Goal: Navigation & Orientation: Find specific page/section

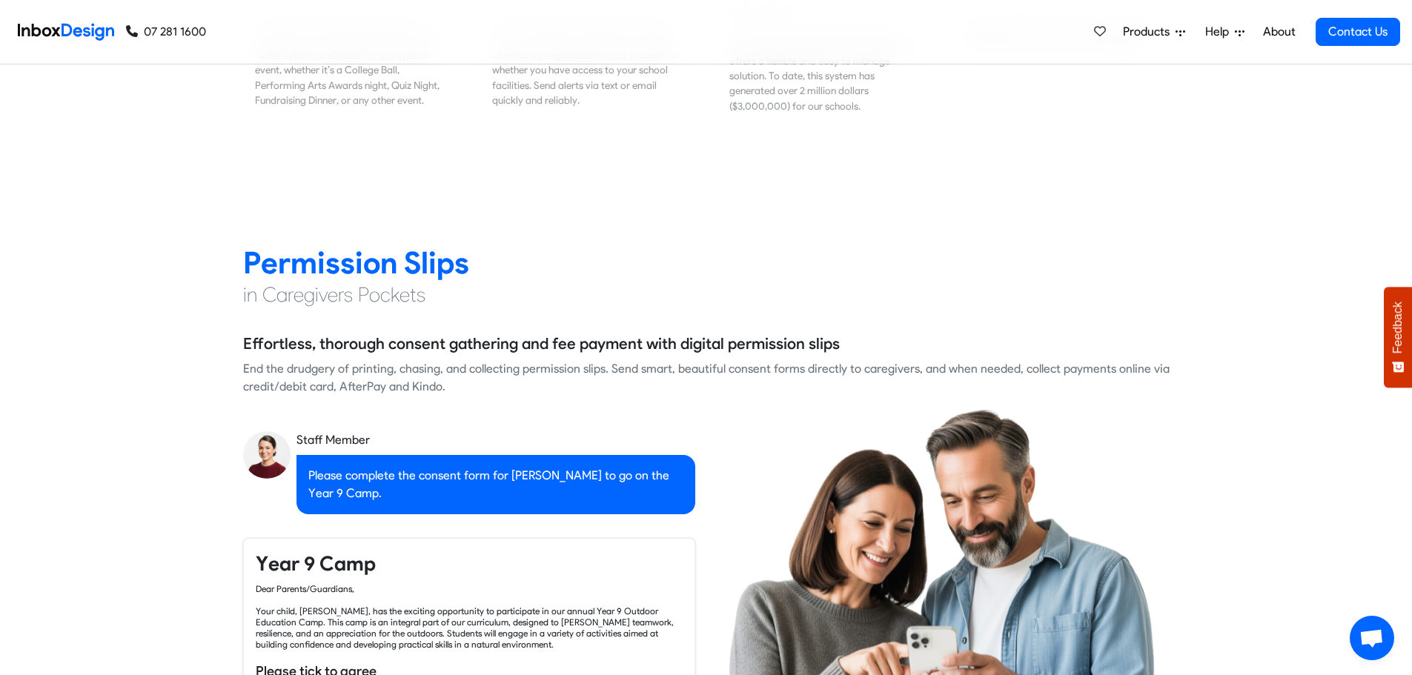
scroll to position [2149, 0]
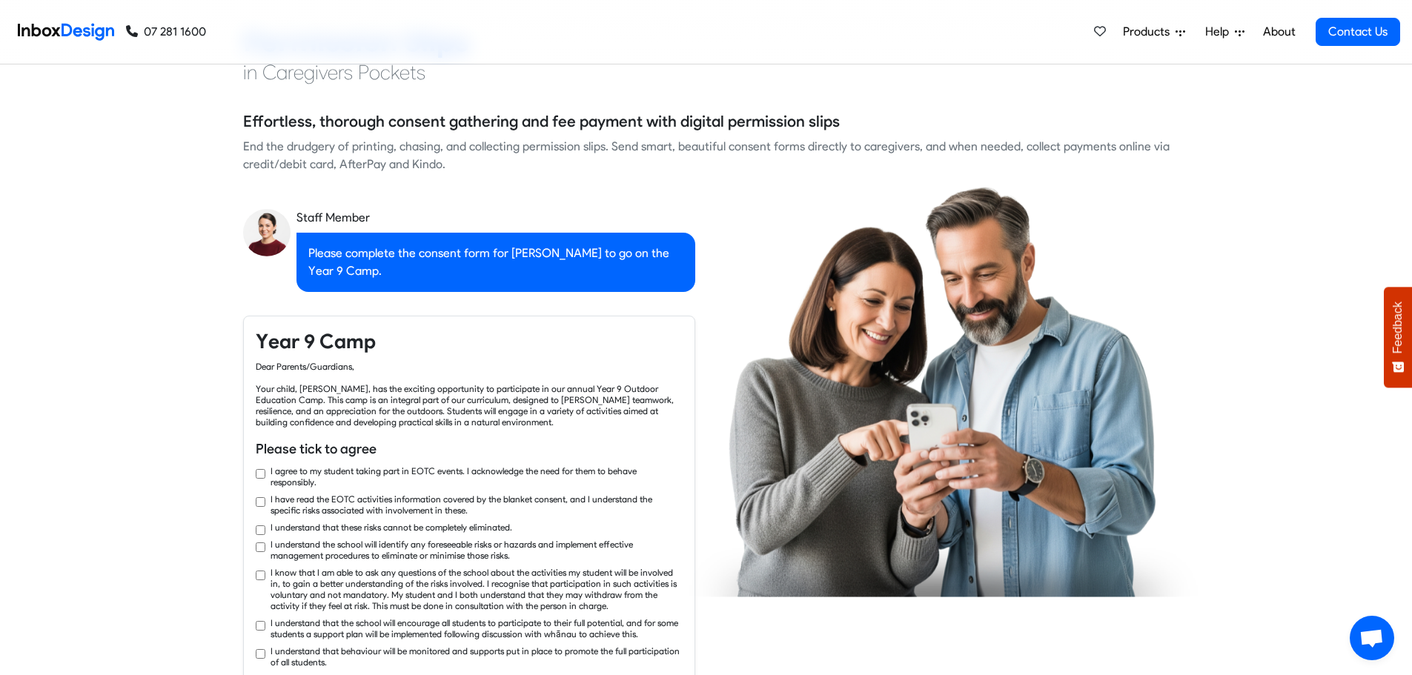
checkbox input "true"
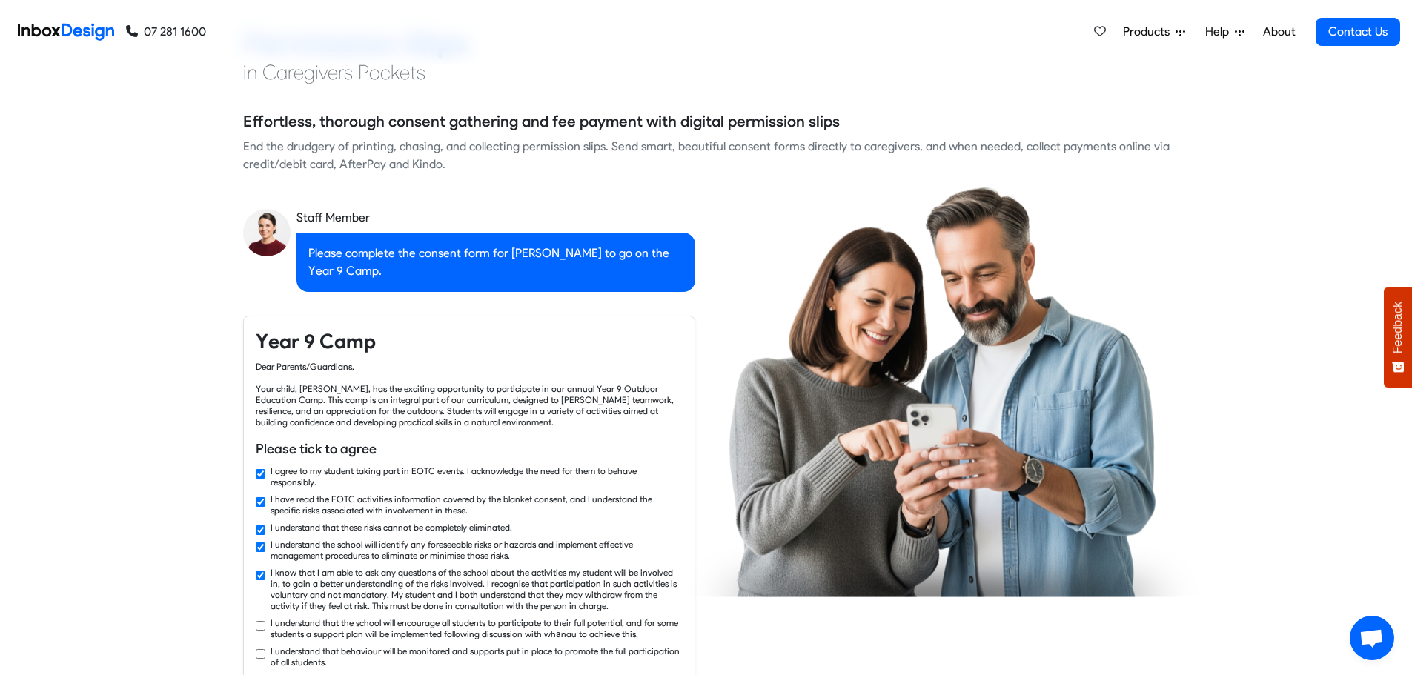
checkbox input "true"
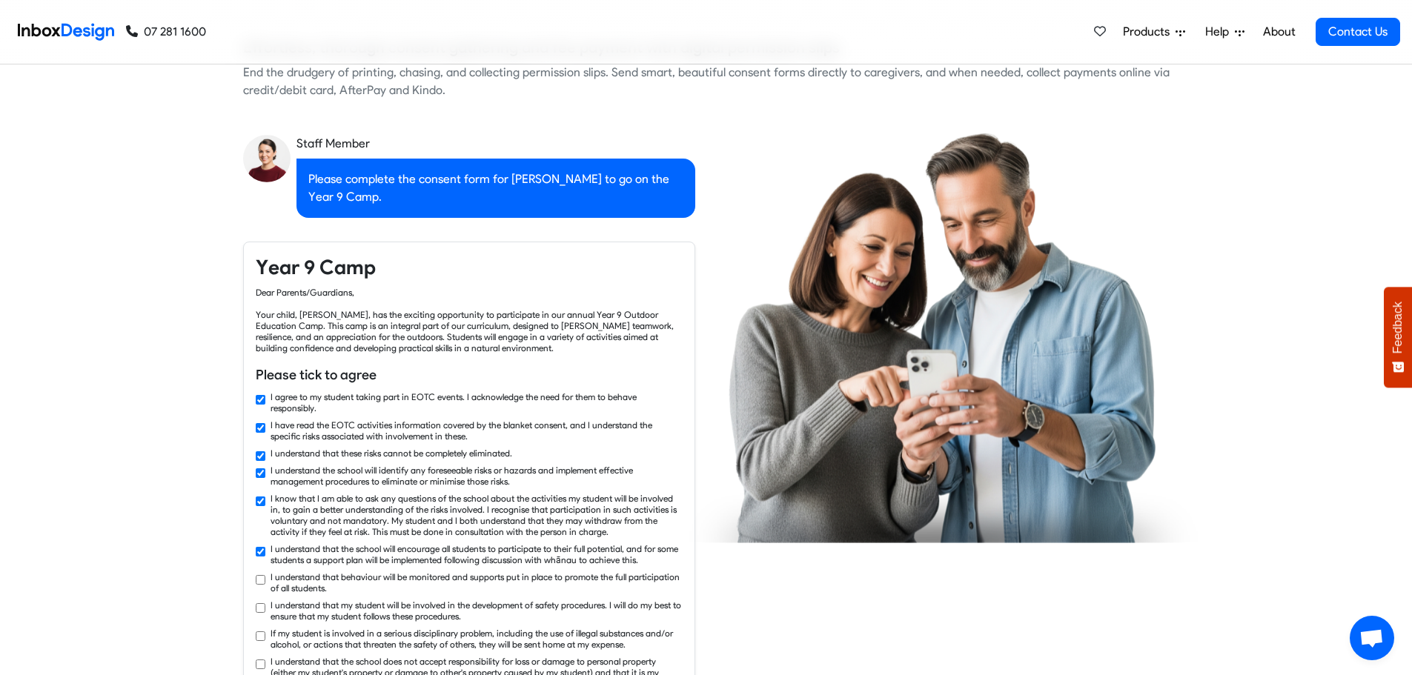
checkbox input "true"
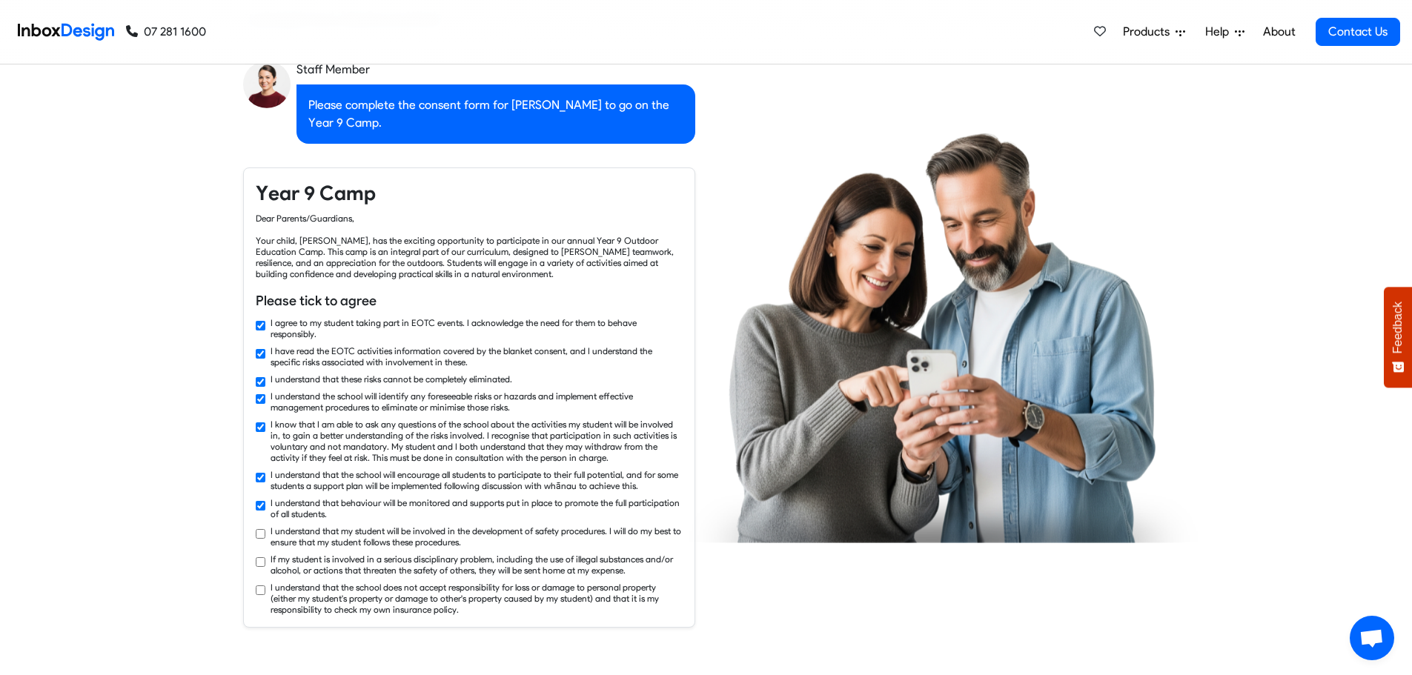
checkbox input "true"
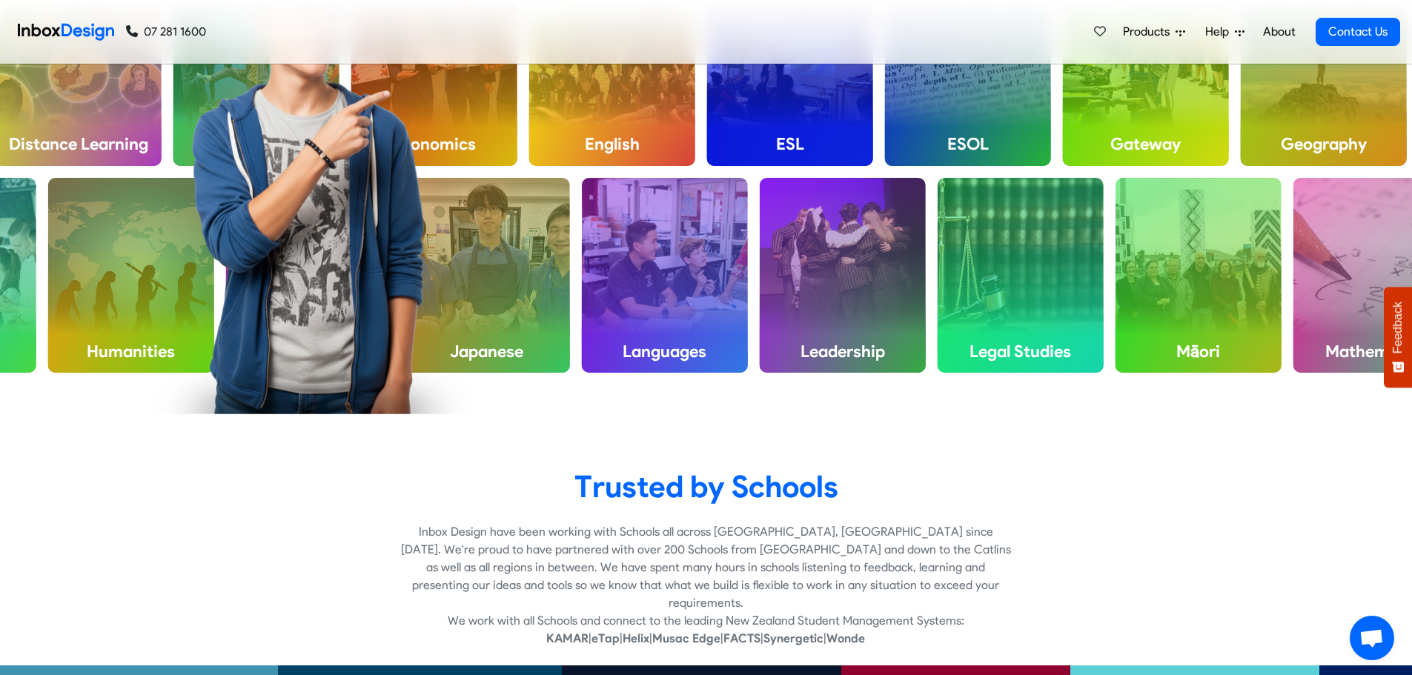
scroll to position [3853, 0]
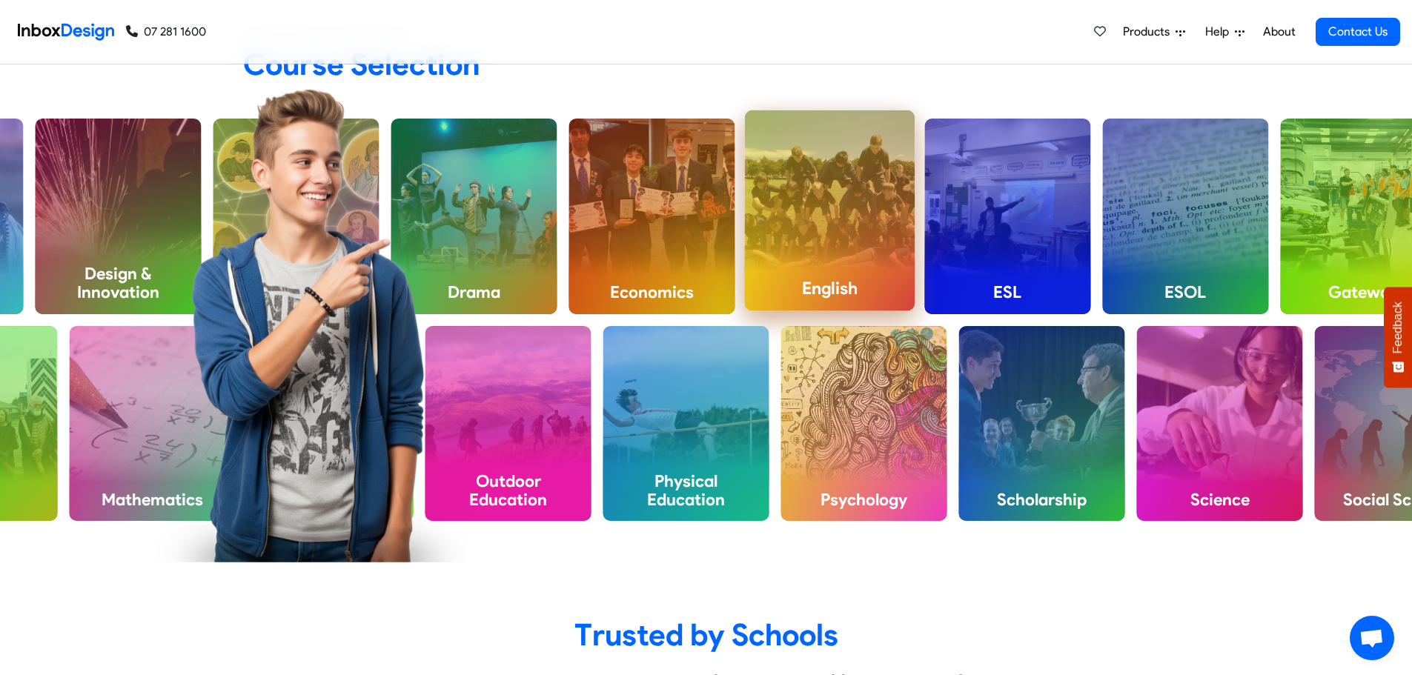
click at [814, 277] on h4 "English" at bounding box center [830, 288] width 170 height 44
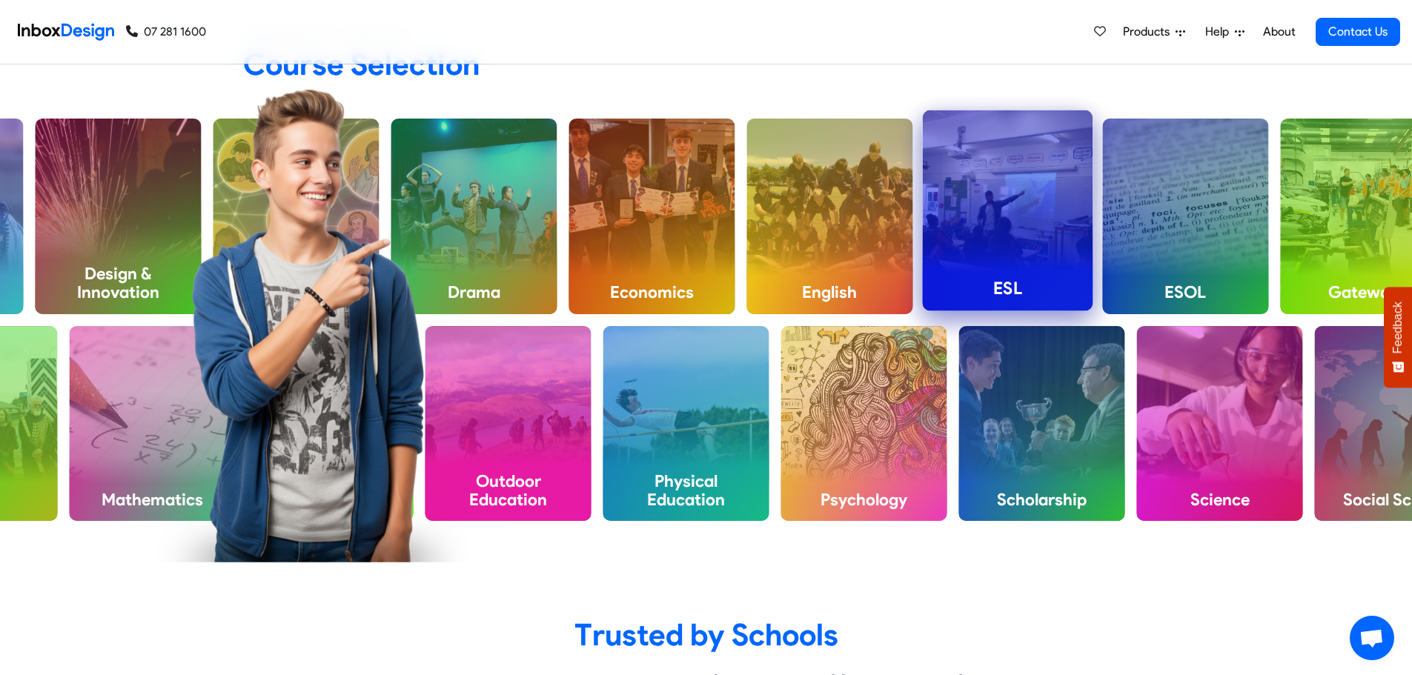
click at [1027, 266] on h4 "ESL" at bounding box center [1008, 288] width 170 height 44
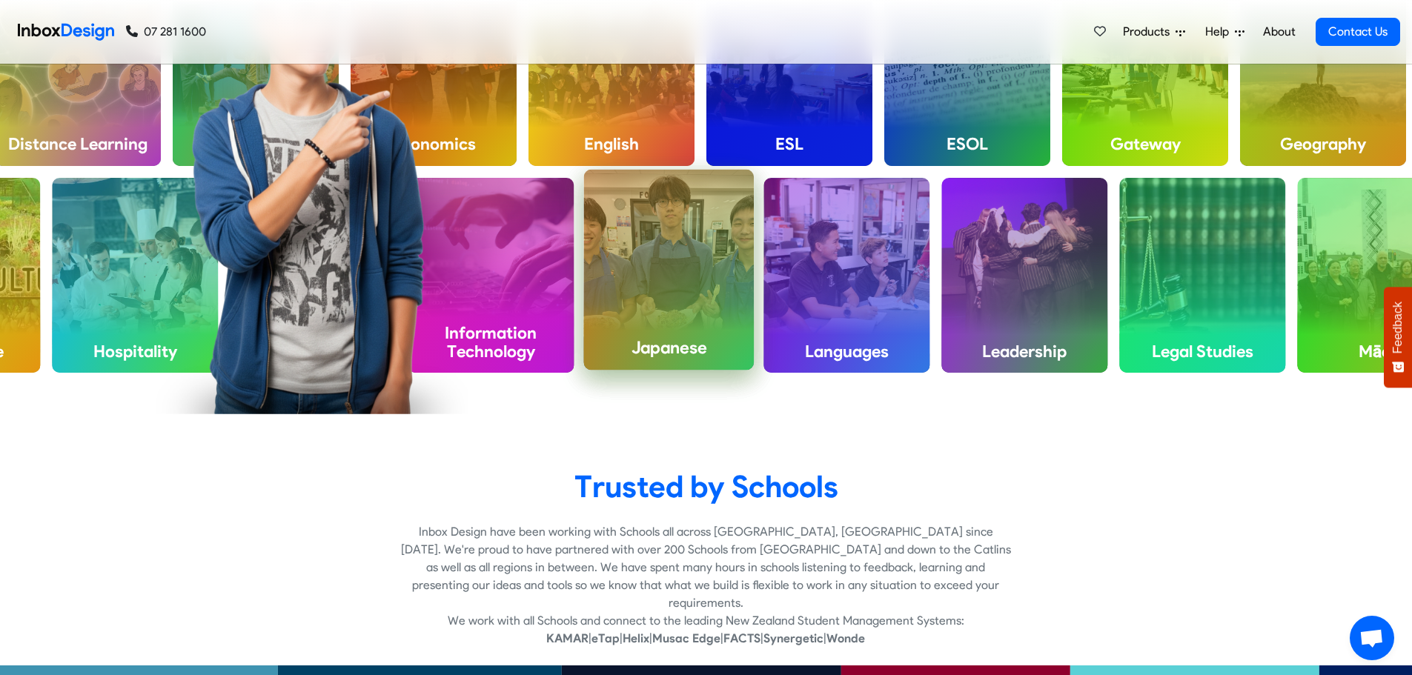
scroll to position [4224, 0]
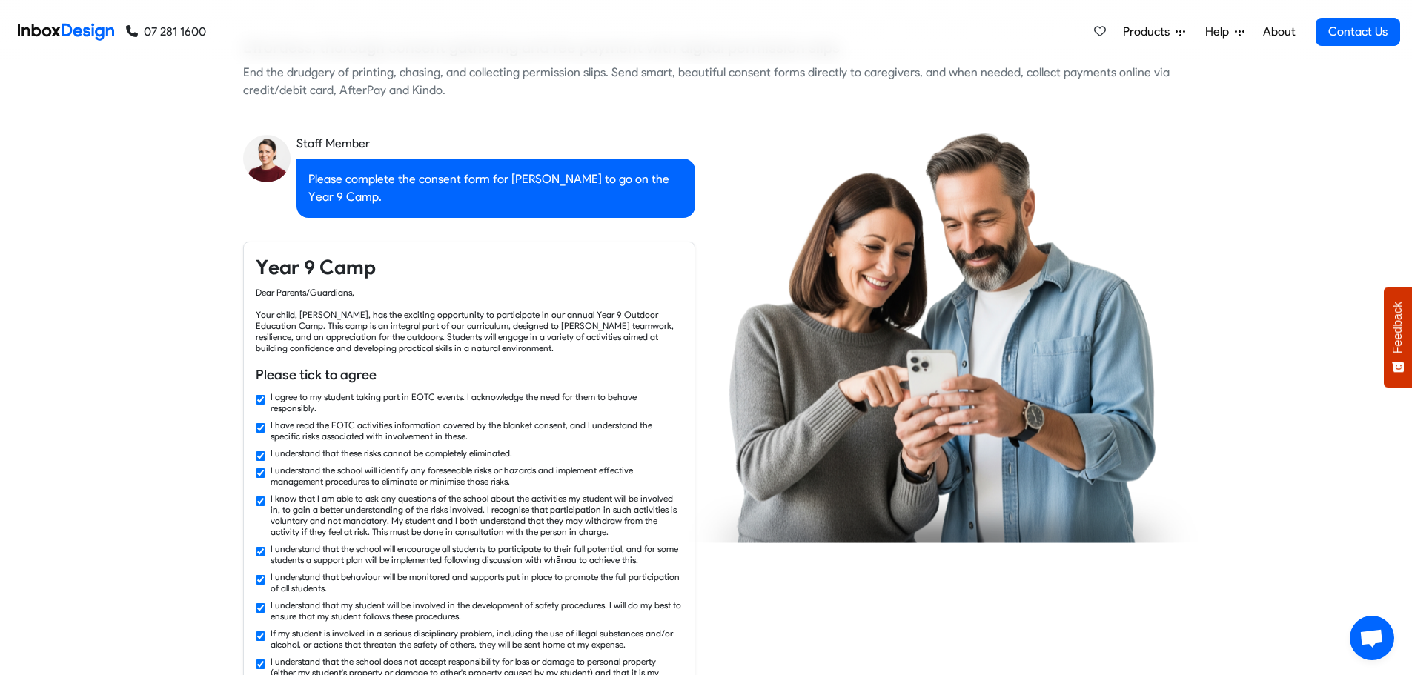
checkbox input "false"
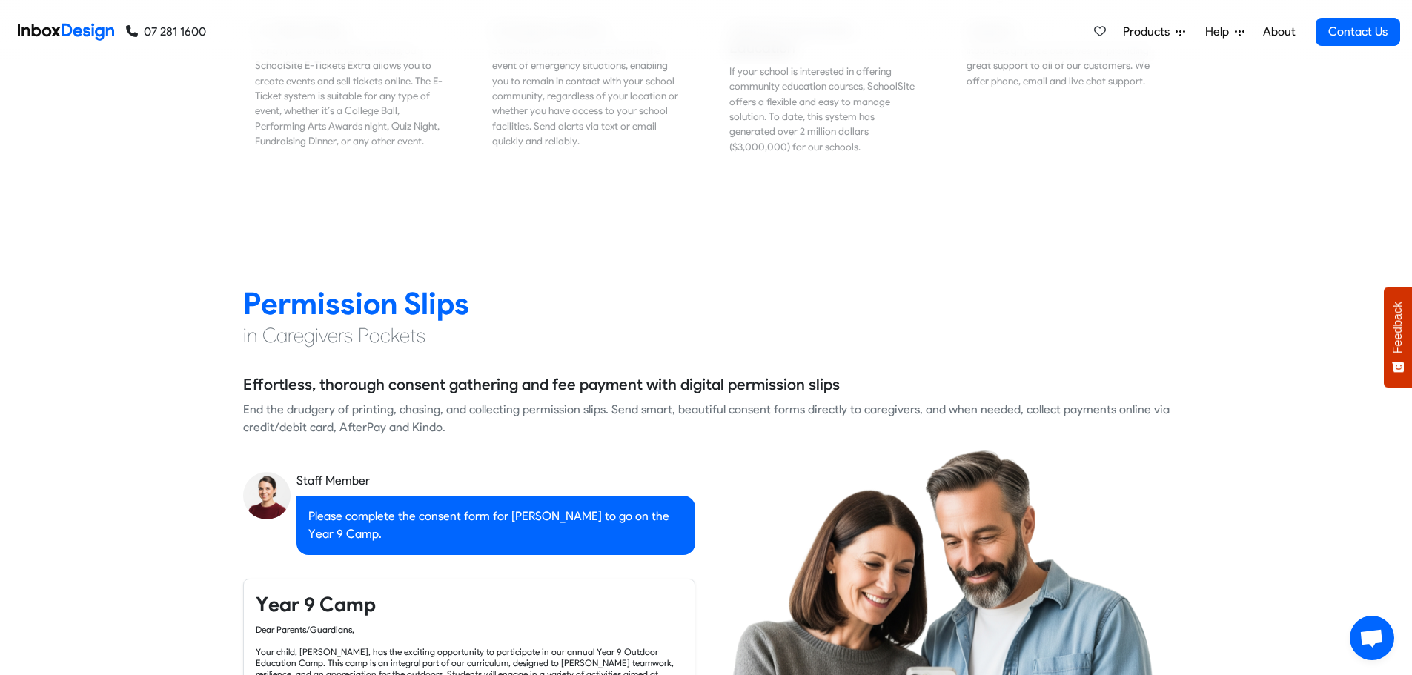
checkbox input "false"
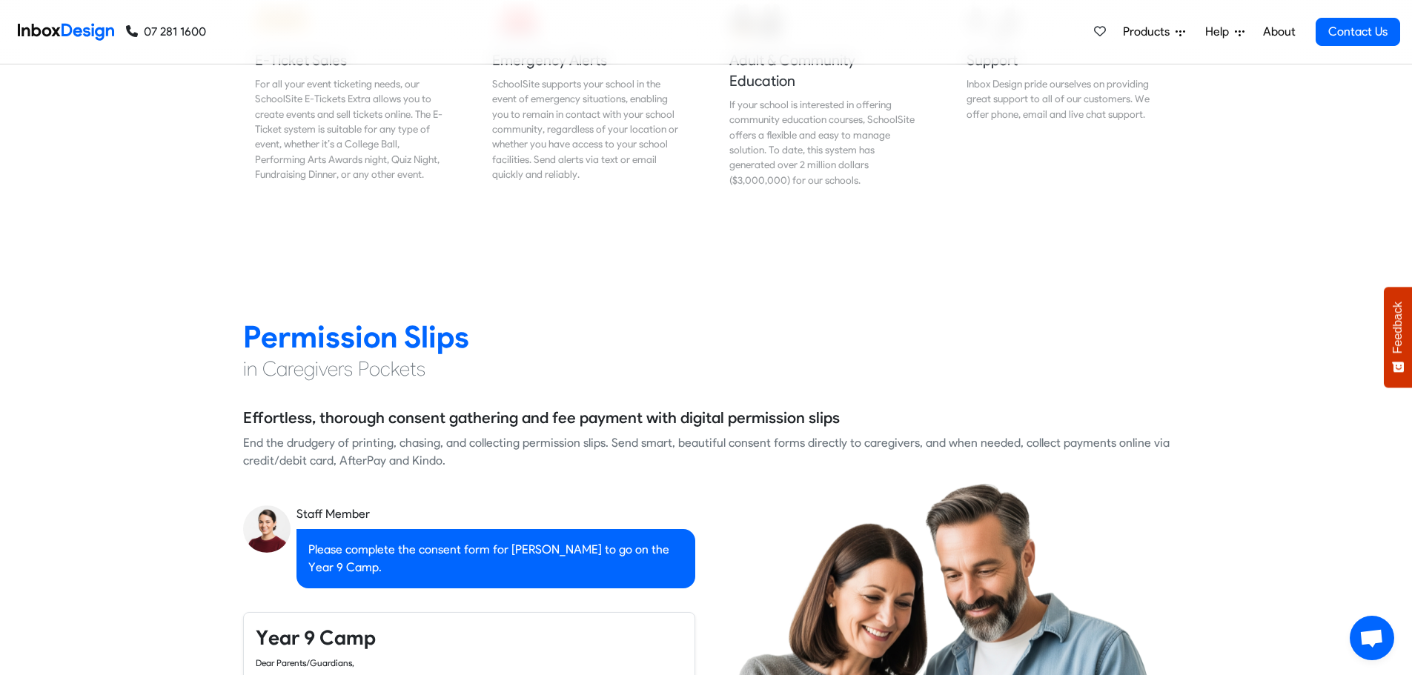
checkbox input "false"
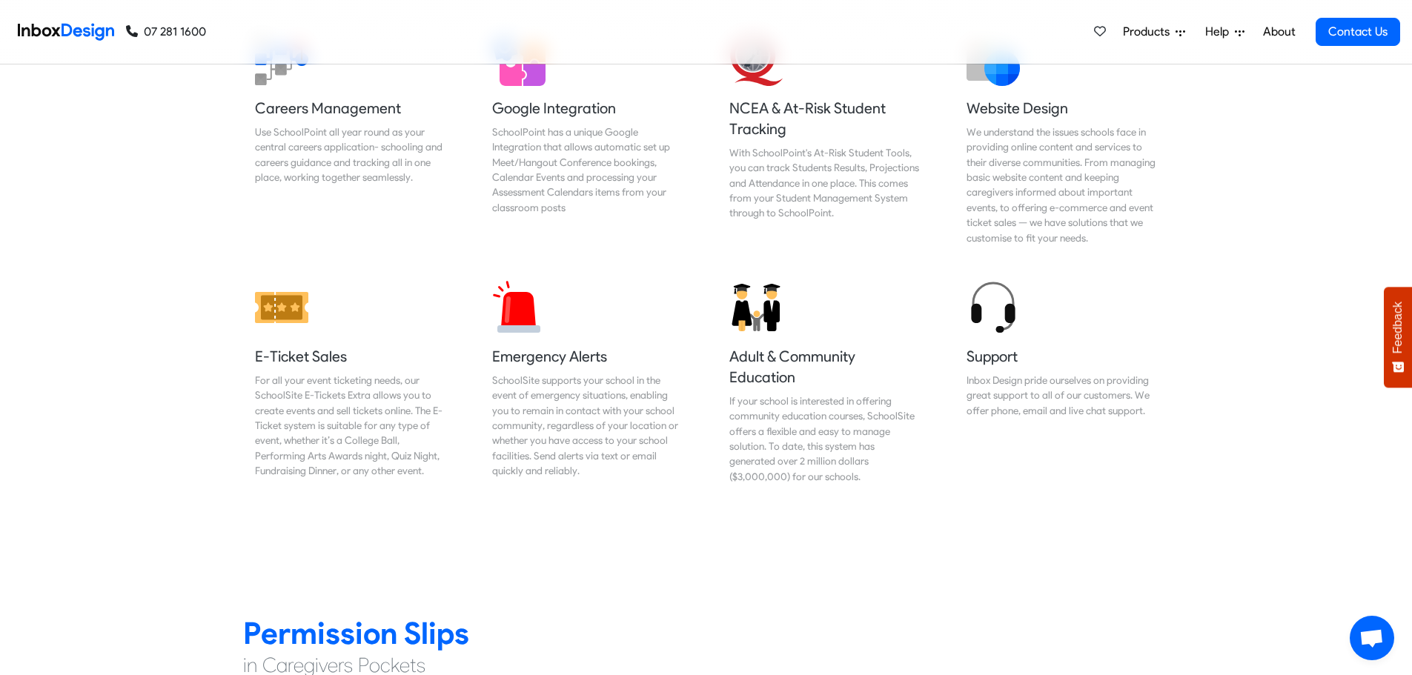
checkbox input "false"
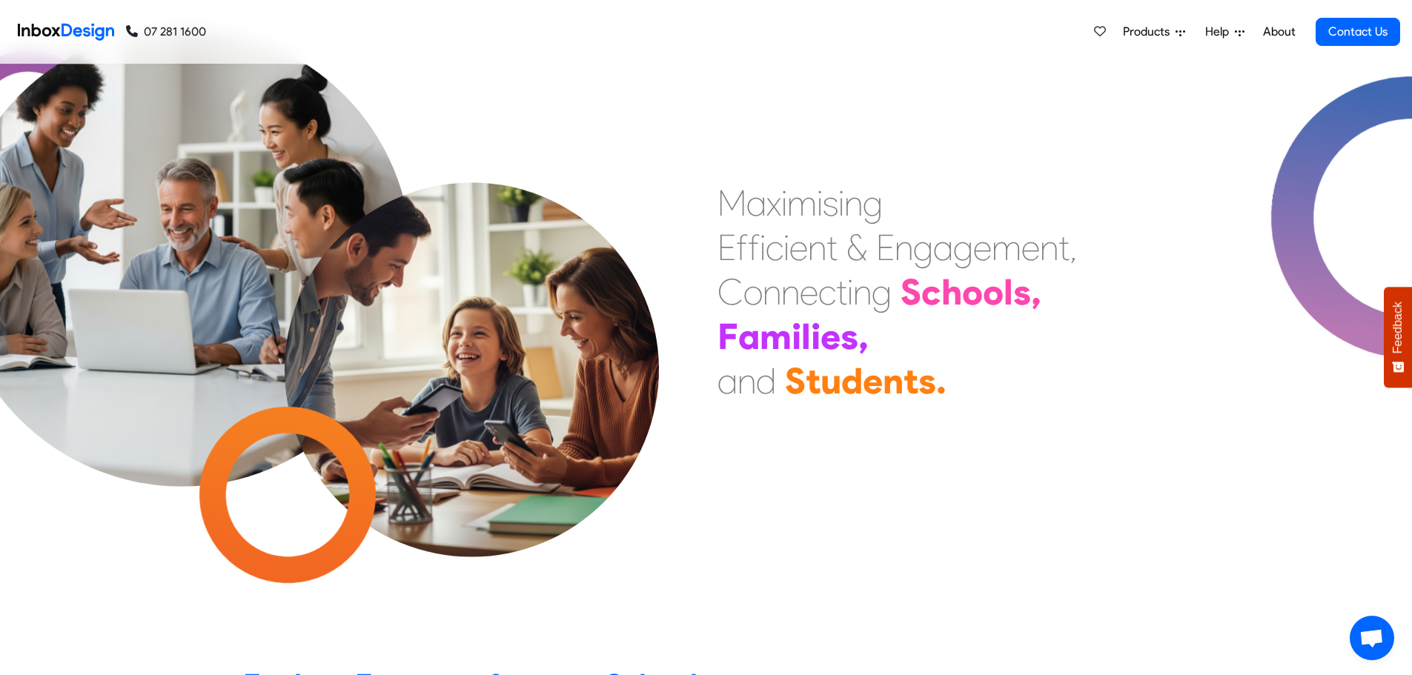
scroll to position [0, 0]
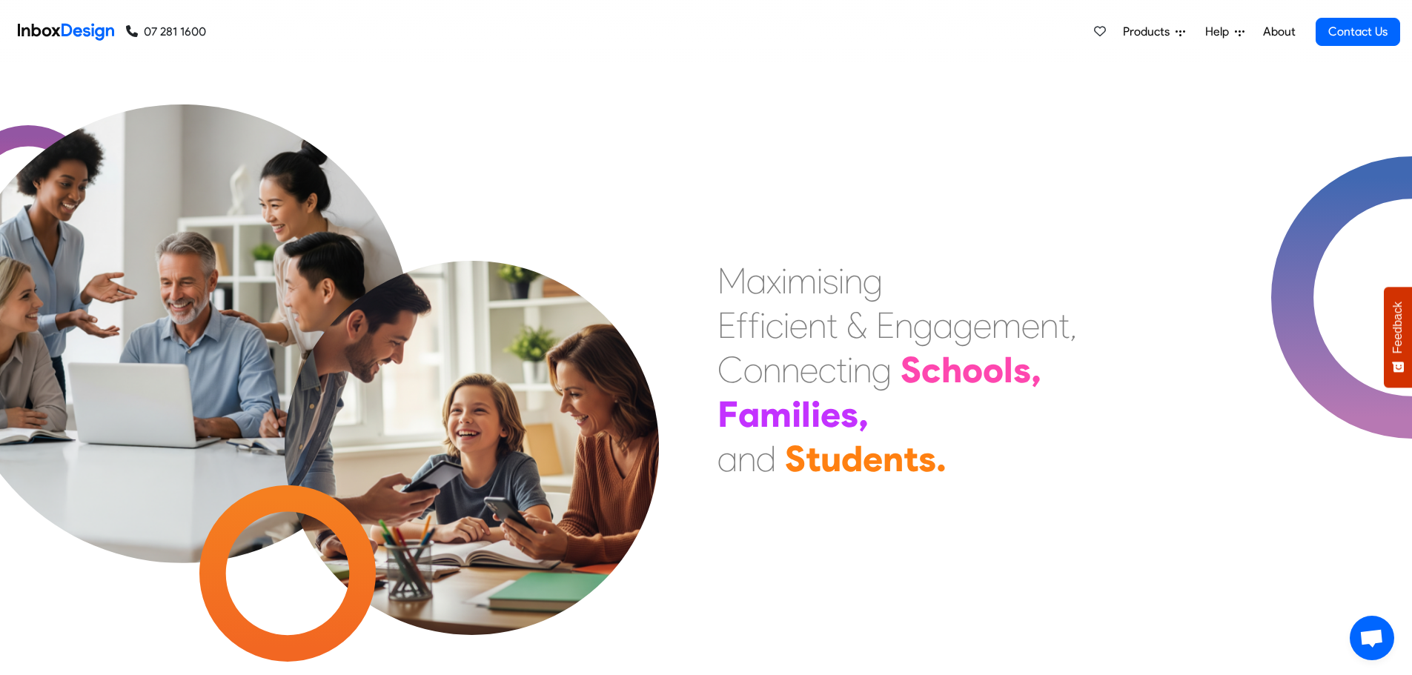
click at [1149, 33] on span "Products" at bounding box center [1149, 32] width 53 height 18
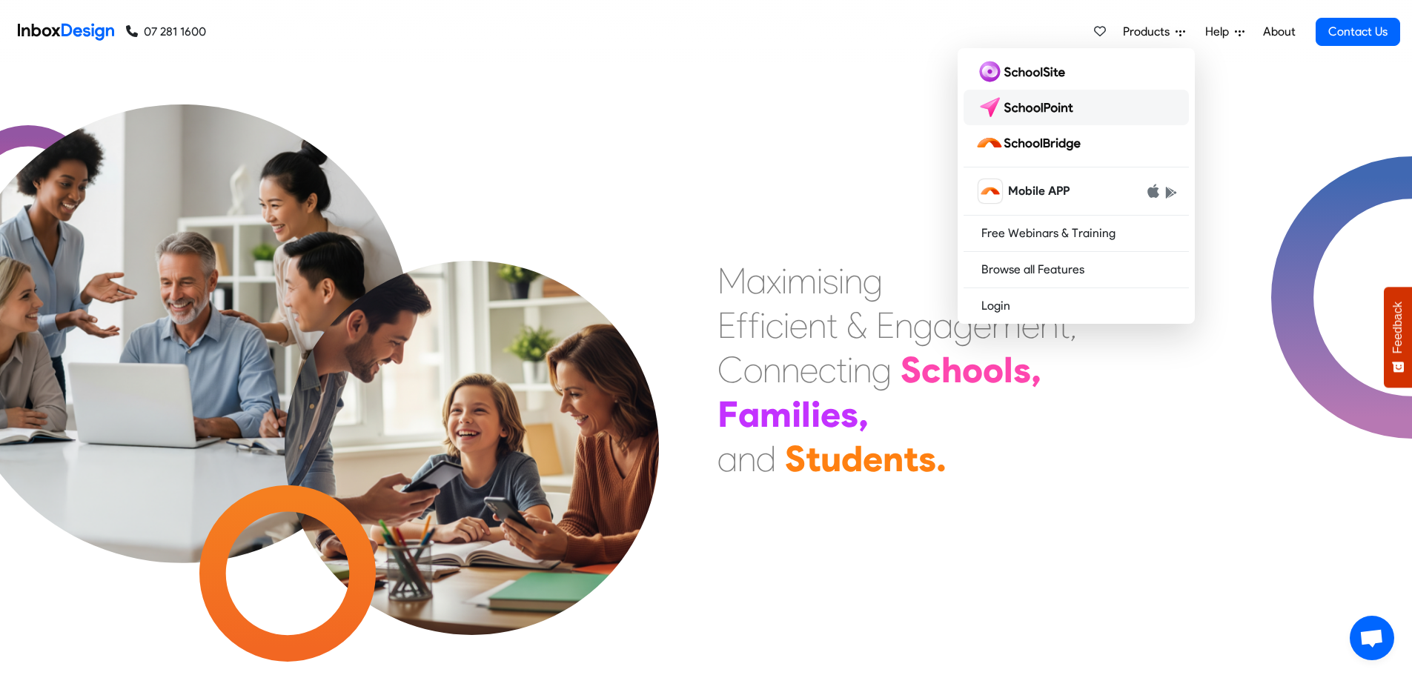
click at [1025, 116] on img at bounding box center [1027, 108] width 104 height 24
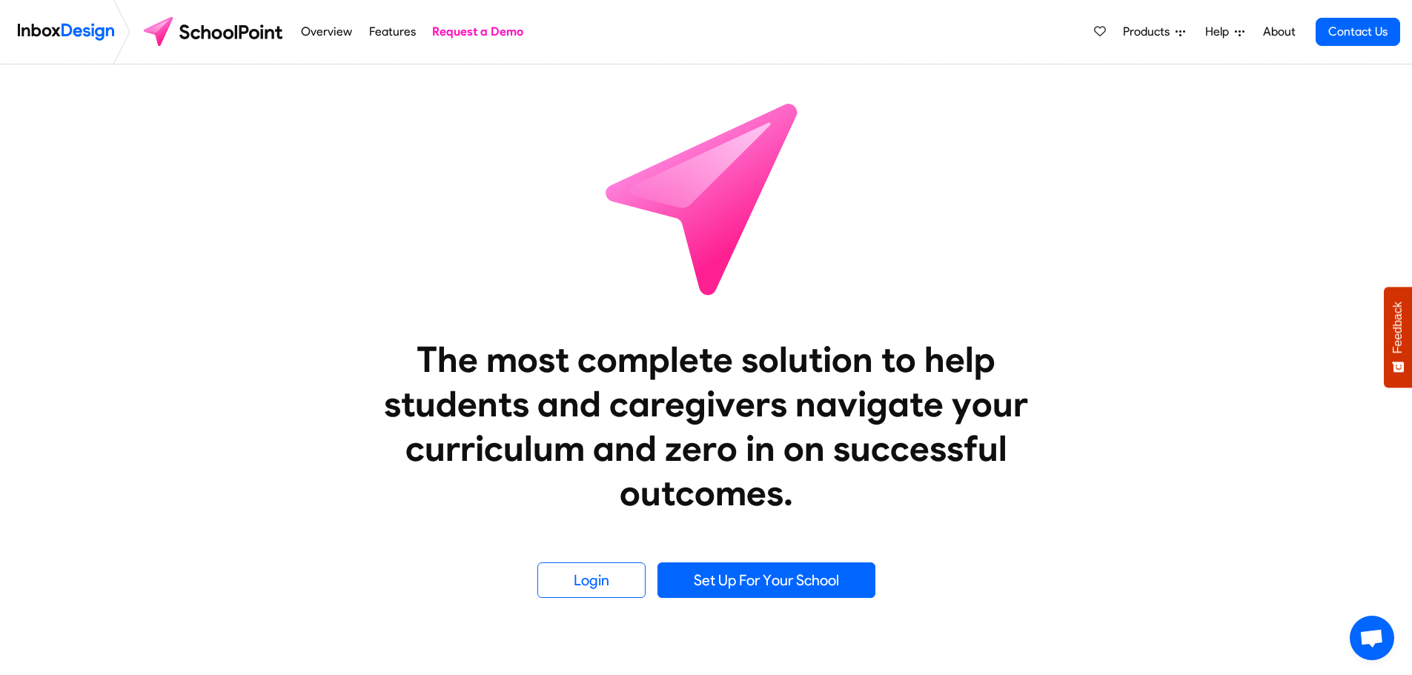
click at [1146, 31] on span "Products" at bounding box center [1149, 32] width 53 height 18
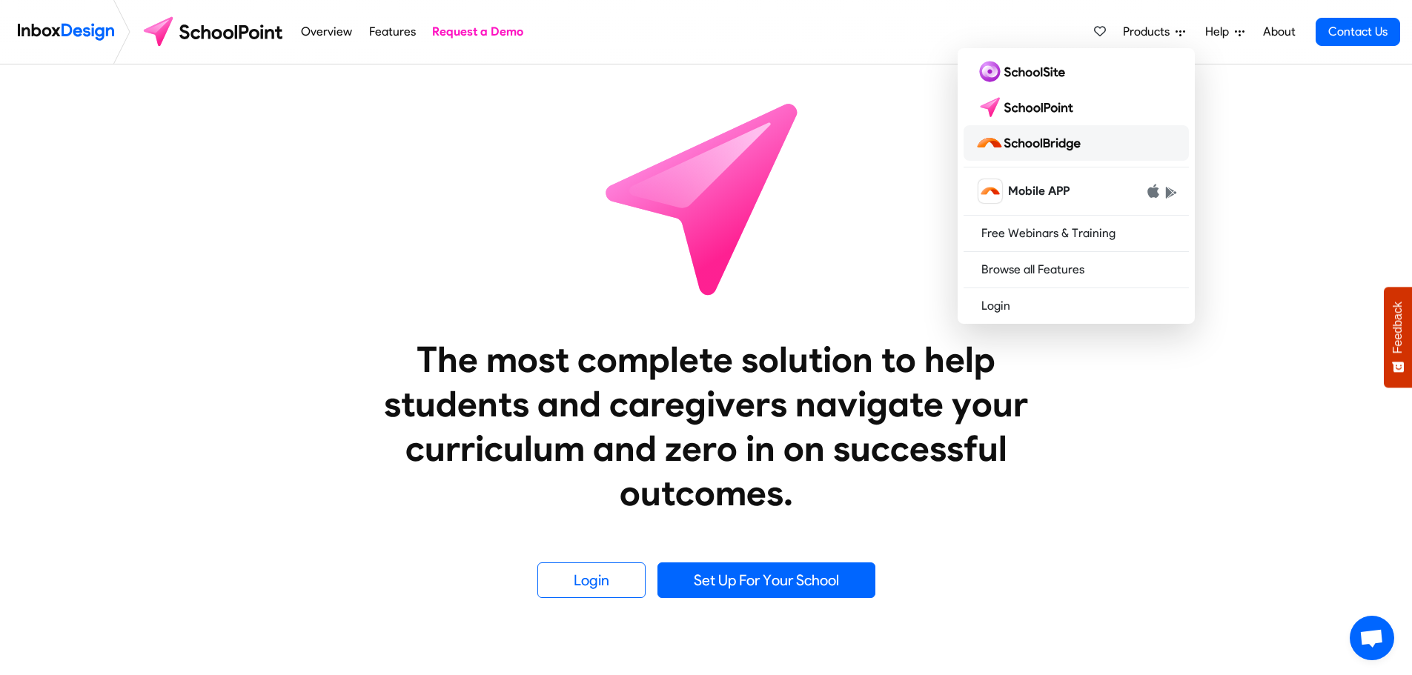
click at [1048, 141] on img at bounding box center [1030, 143] width 111 height 24
